Goal: Navigation & Orientation: Find specific page/section

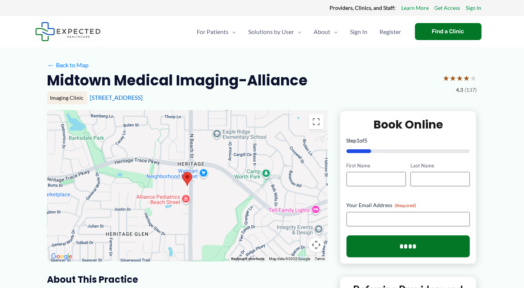
click at [230, 35] on span "Menu Toggle" at bounding box center [233, 32] width 8 height 26
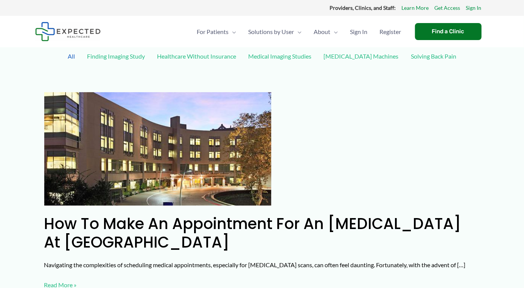
click at [229, 28] on span "Menu Toggle" at bounding box center [233, 32] width 8 height 26
click at [229, 26] on span "Menu Toggle" at bounding box center [233, 32] width 8 height 26
click at [230, 34] on span "Menu Toggle" at bounding box center [233, 32] width 8 height 26
click at [232, 28] on span "Menu Toggle" at bounding box center [233, 32] width 8 height 26
